Goal: Task Accomplishment & Management: Manage account settings

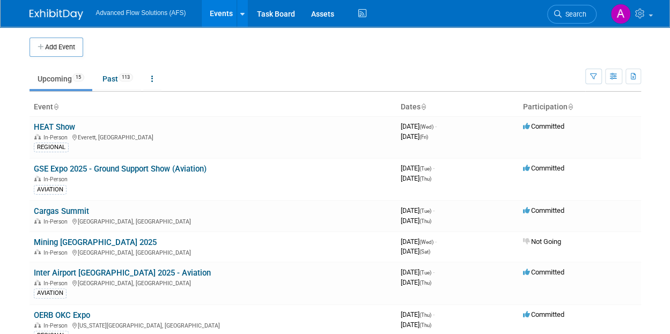
scroll to position [71, 0]
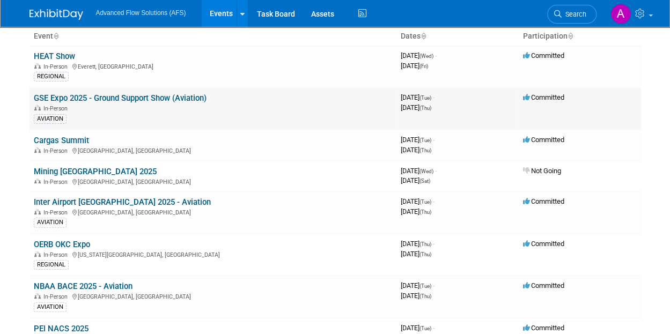
click at [101, 94] on link "GSE Expo 2025 - Ground Support Show (Aviation)" at bounding box center [120, 98] width 173 height 10
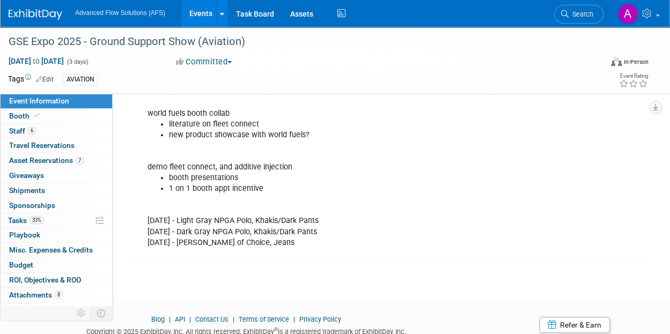
scroll to position [356, 0]
click at [52, 130] on link "6 Staff 6" at bounding box center [57, 131] width 112 height 14
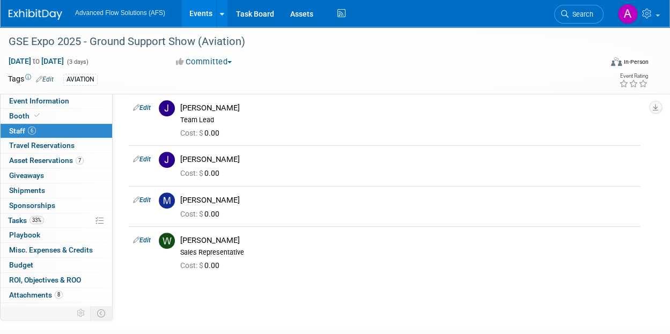
scroll to position [147, 0]
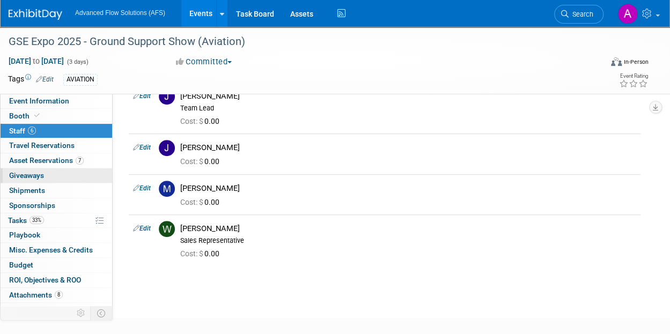
click at [42, 171] on span "Giveaways 0" at bounding box center [26, 175] width 35 height 9
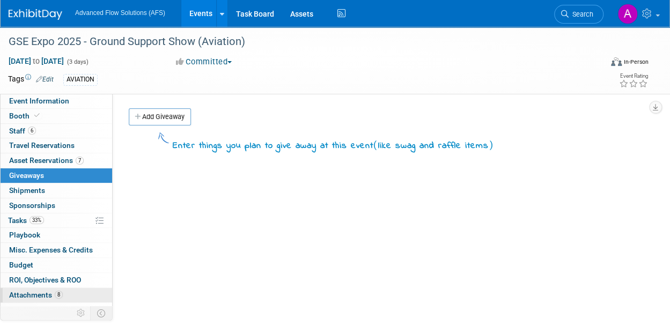
click at [49, 291] on span "Attachments 8" at bounding box center [36, 295] width 54 height 9
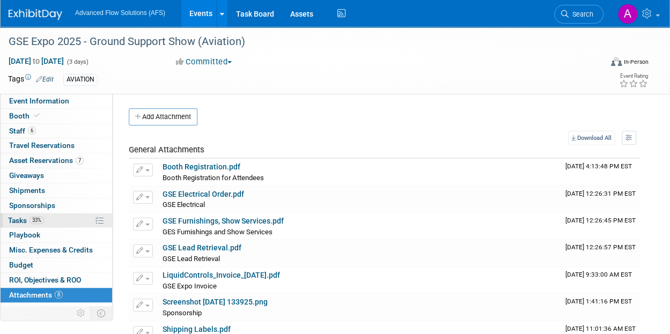
click at [55, 219] on link "33% Tasks 33%" at bounding box center [57, 220] width 112 height 14
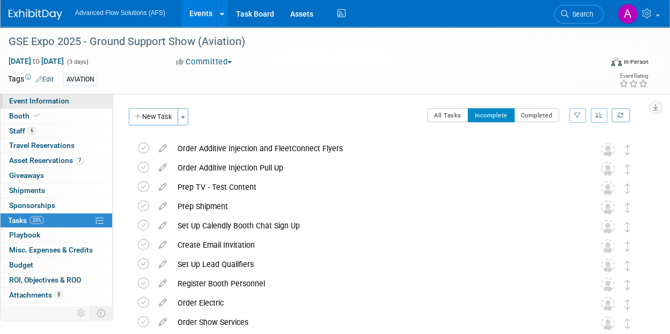
click at [55, 101] on span "Event Information" at bounding box center [39, 101] width 60 height 9
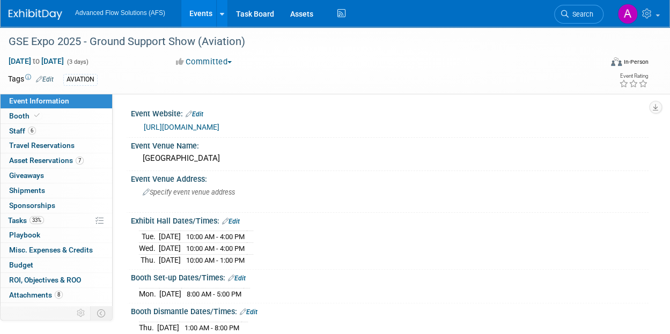
click at [651, 125] on div "Event Information Event Info Booth Booth 6 Staff 6 Staff 0 Travel Reservations …" at bounding box center [335, 320] width 670 height 586
click at [32, 127] on span "6" at bounding box center [32, 131] width 8 height 8
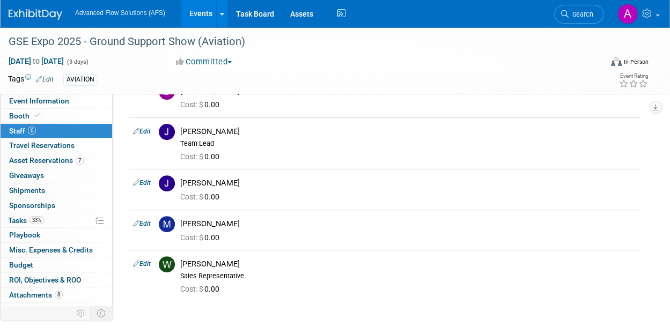
scroll to position [112, 0]
click at [70, 112] on link "Booth" at bounding box center [57, 116] width 112 height 14
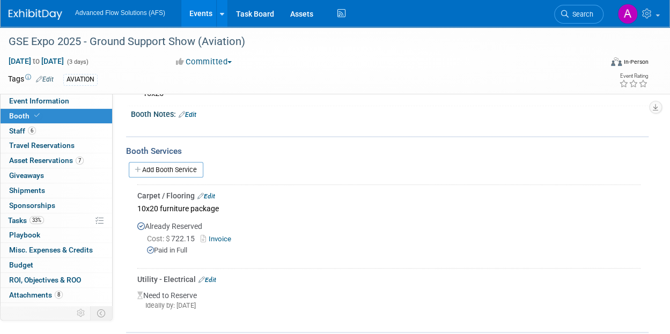
scroll to position [120, 0]
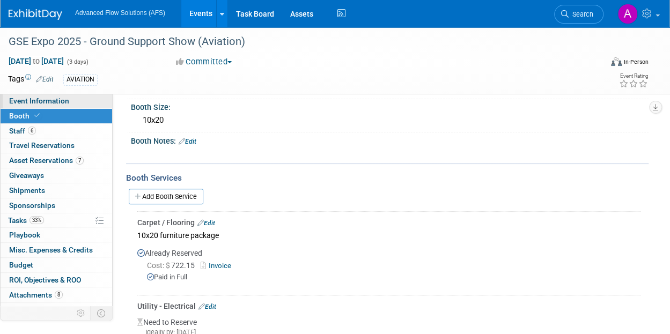
click at [36, 100] on span "Event Information" at bounding box center [39, 101] width 60 height 9
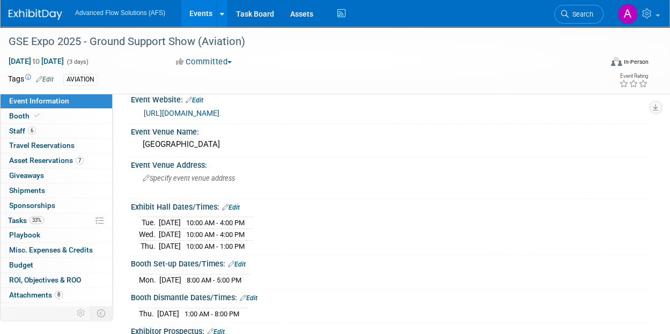
scroll to position [0, 0]
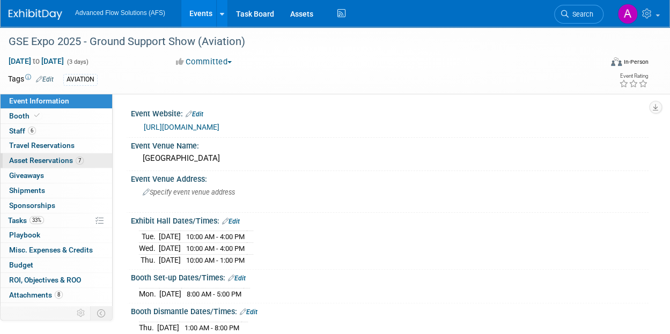
click at [60, 156] on span "Asset Reservations 7" at bounding box center [46, 160] width 75 height 9
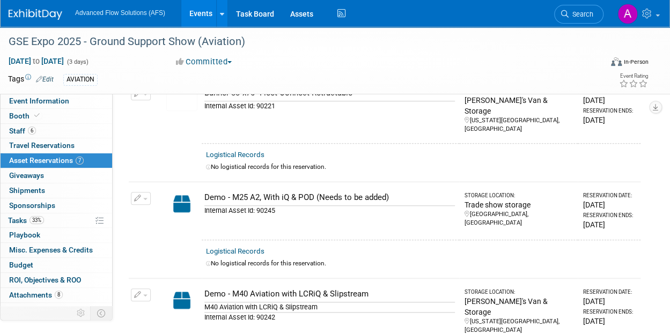
scroll to position [318, 0]
click at [41, 102] on span "Event Information" at bounding box center [39, 101] width 60 height 9
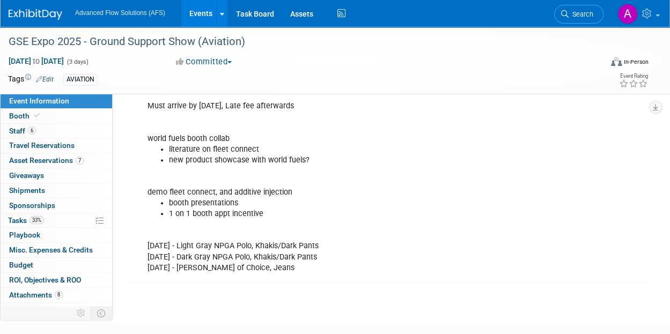
scroll to position [324, 0]
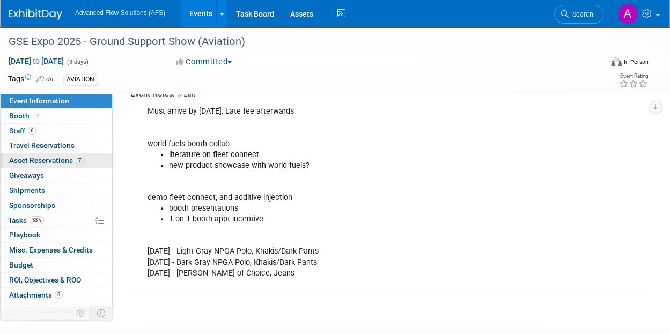
click at [66, 159] on span "Asset Reservations 7" at bounding box center [46, 160] width 75 height 9
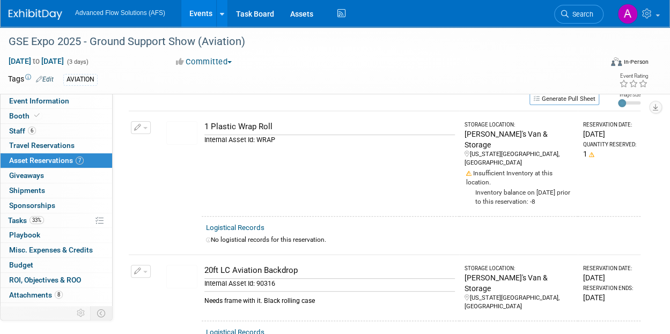
scroll to position [0, 0]
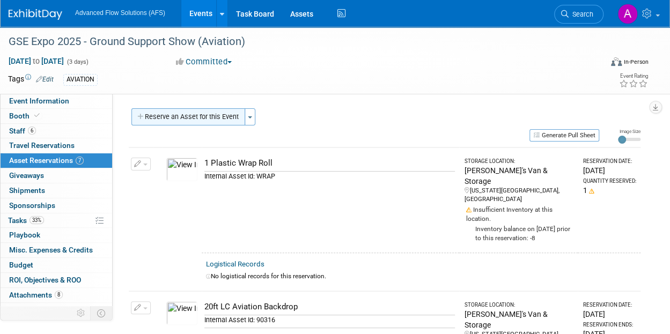
click at [197, 120] on button "Reserve an Asset for this Event" at bounding box center [188, 116] width 114 height 17
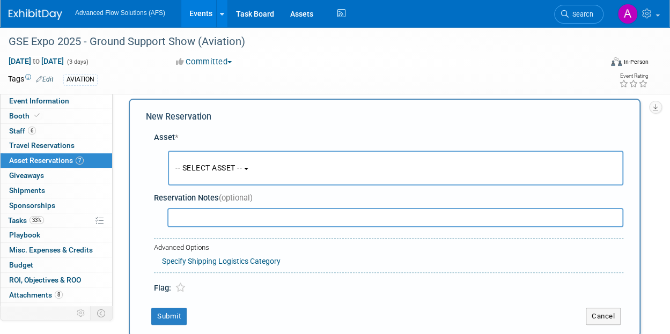
scroll to position [10, 0]
click at [218, 166] on span "-- SELECT ASSET --" at bounding box center [208, 167] width 66 height 9
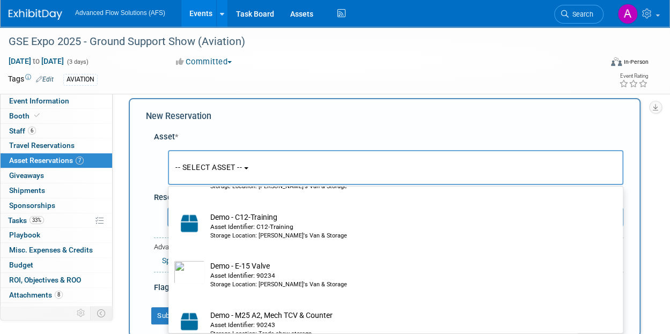
scroll to position [1652, 0]
click at [335, 88] on div "Tags Edit AVIATION Event Rating" at bounding box center [328, 81] width 656 height 19
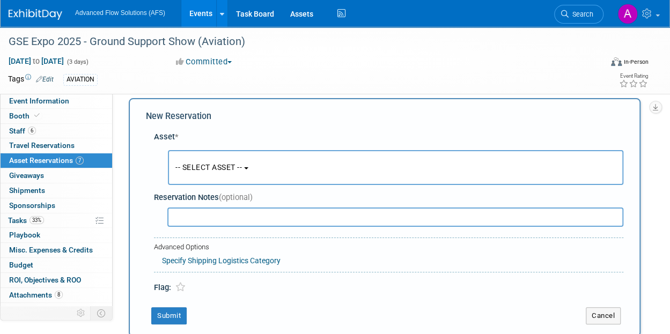
click at [212, 15] on link "Events" at bounding box center [200, 13] width 39 height 27
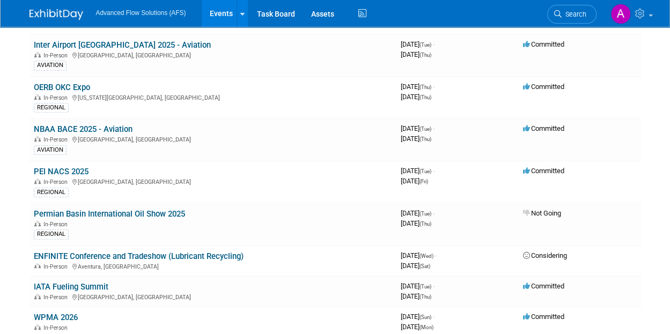
scroll to position [228, 0]
click at [83, 169] on link "PEI NACS 2025" at bounding box center [61, 171] width 55 height 10
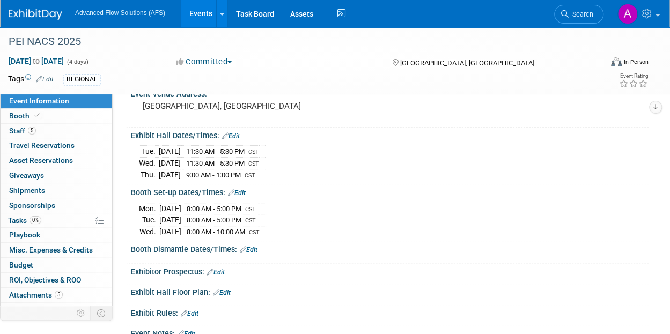
scroll to position [85, 0]
